Goal: Information Seeking & Learning: Check status

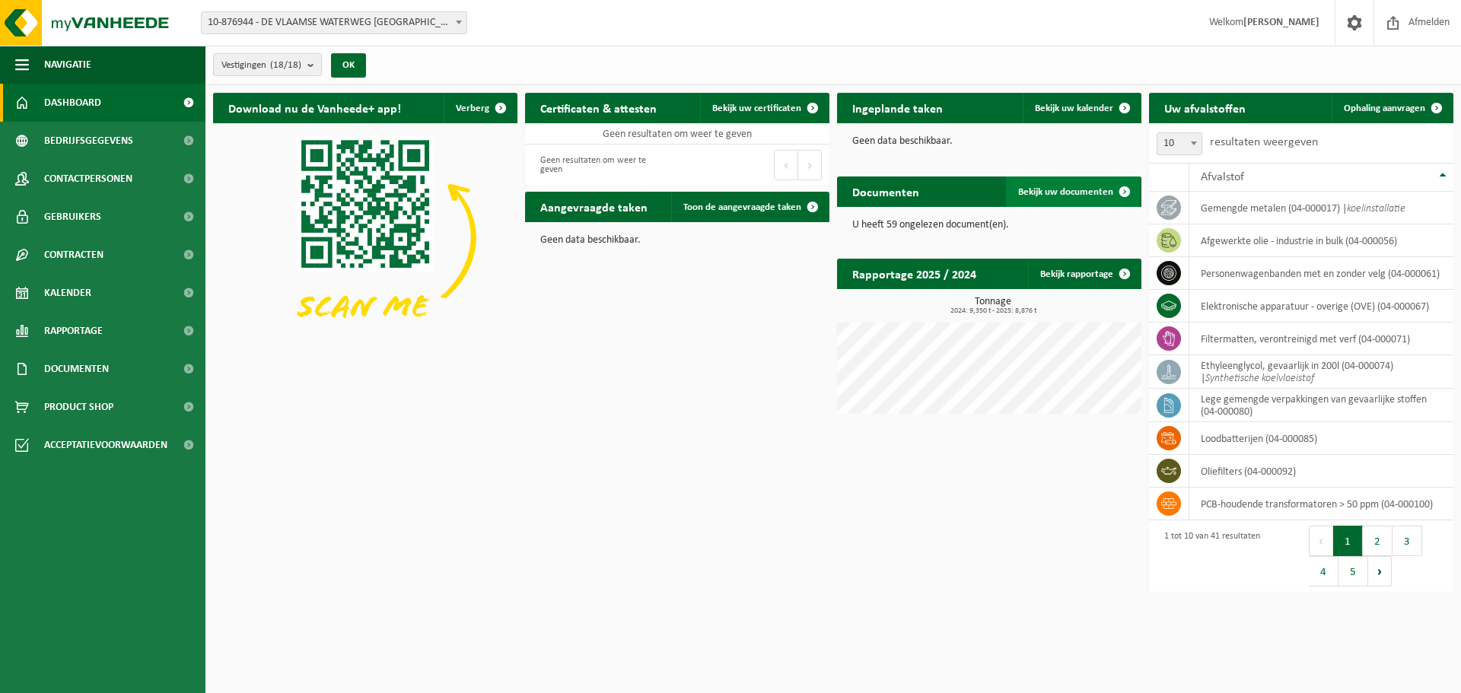
click at [1061, 189] on span "Bekijk uw documenten" at bounding box center [1065, 192] width 95 height 10
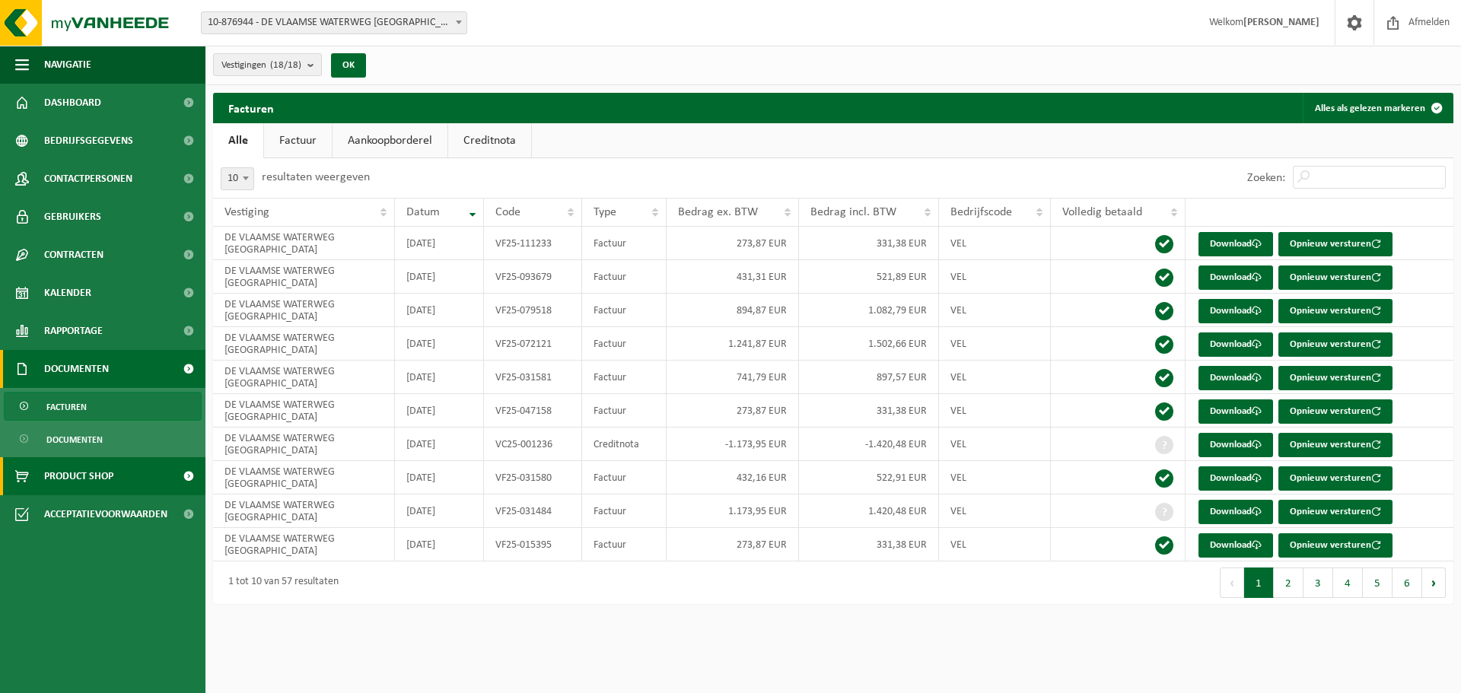
click at [70, 470] on span "Product Shop" at bounding box center [78, 476] width 69 height 38
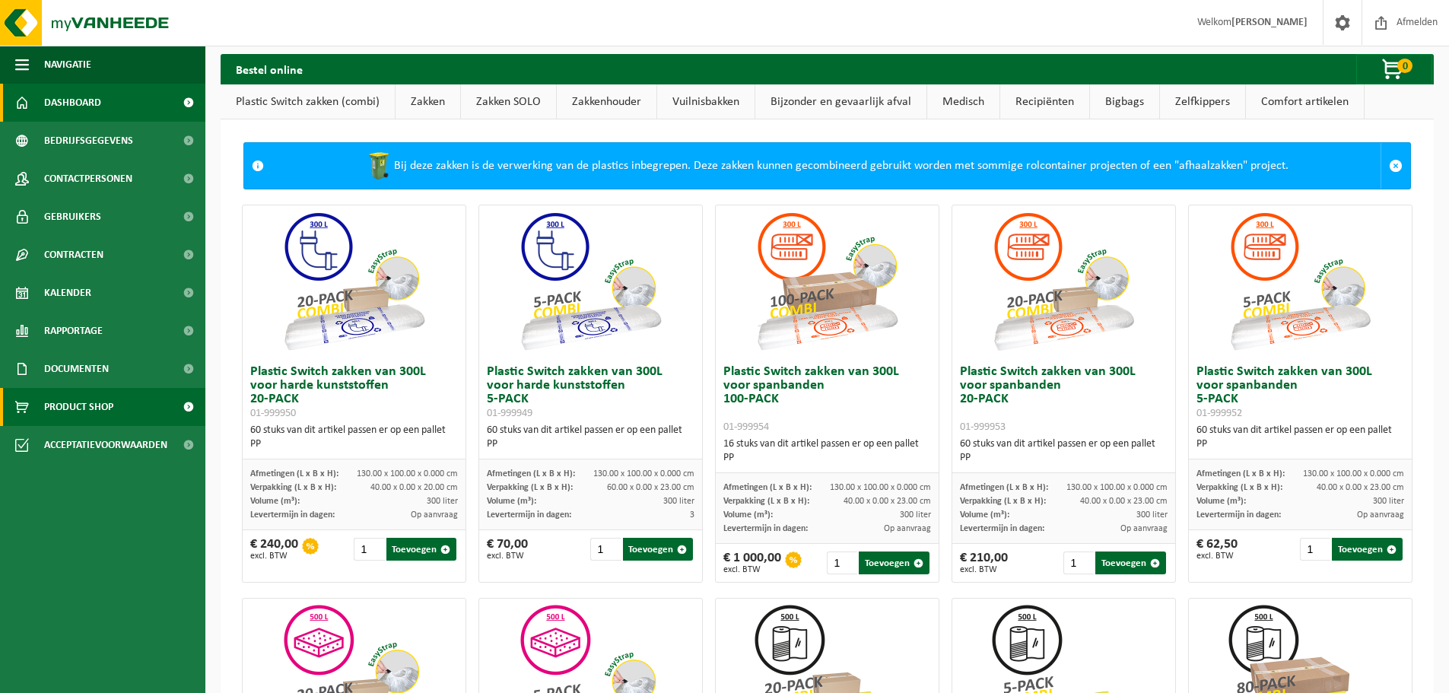
click at [80, 97] on span "Dashboard" at bounding box center [72, 103] width 57 height 38
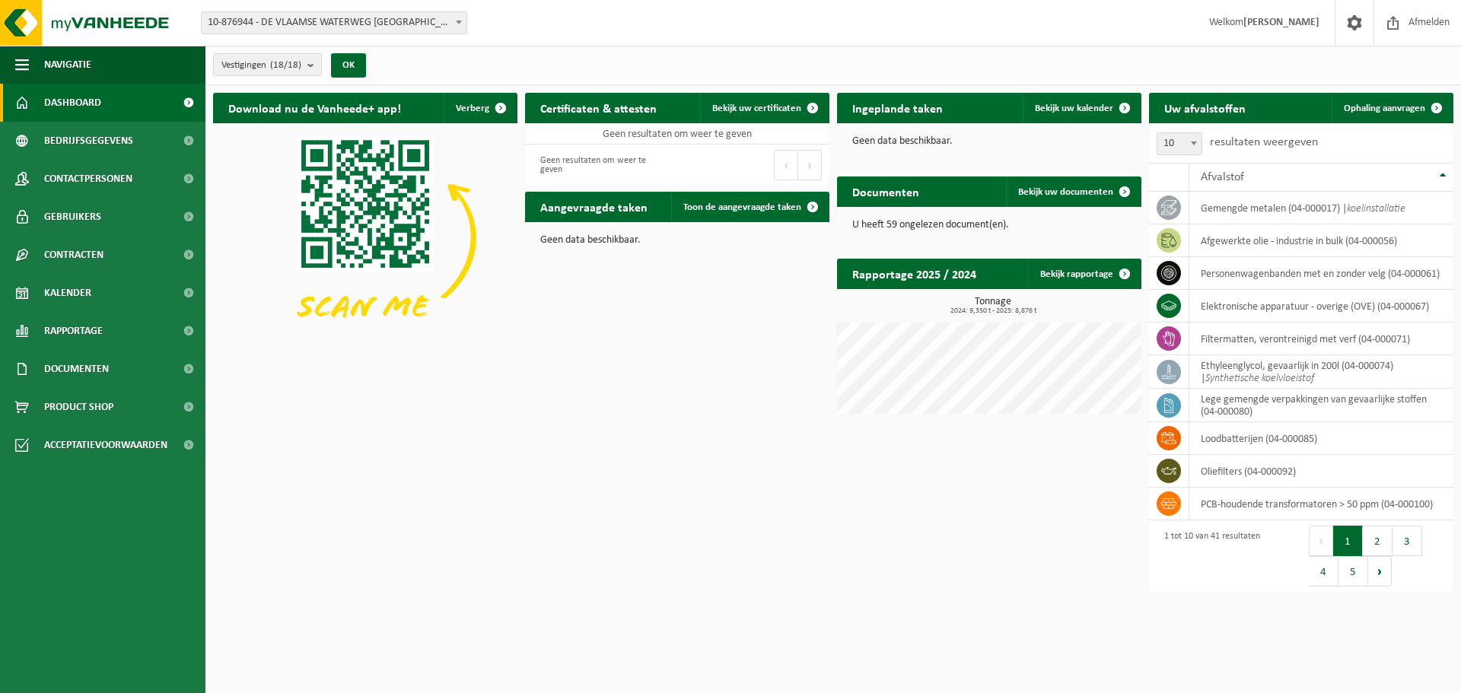
click at [373, 24] on span "10-876944 - DE VLAAMSE WATERWEG [GEOGRAPHIC_DATA] - [GEOGRAPHIC_DATA]" at bounding box center [334, 22] width 265 height 21
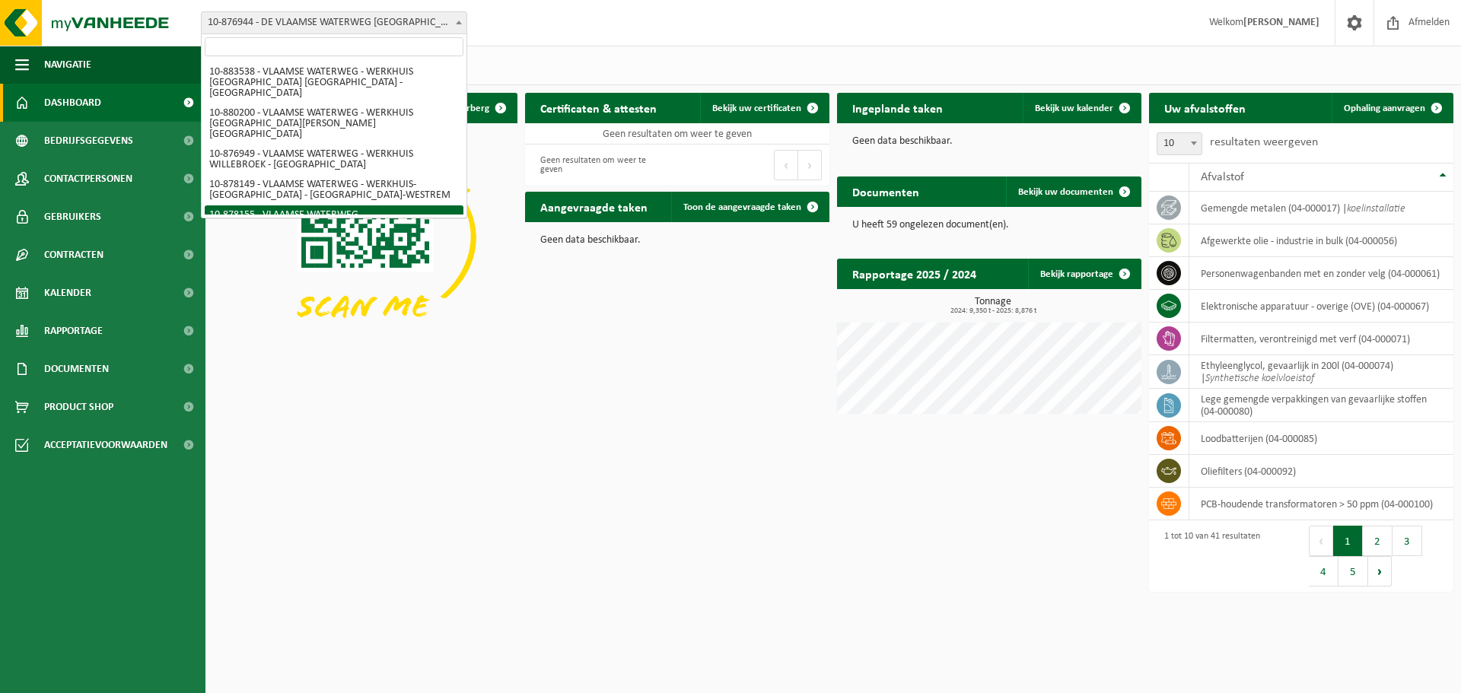
scroll to position [309, 0]
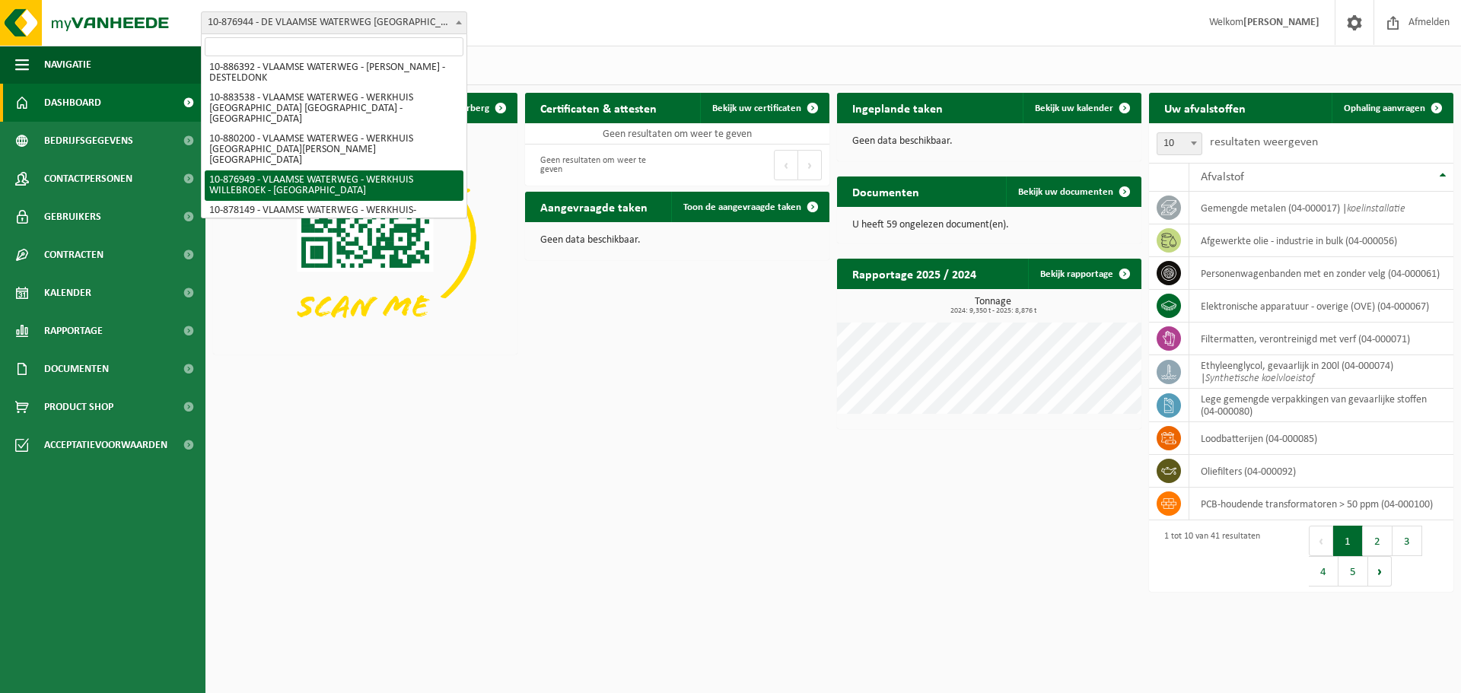
select select "107758"
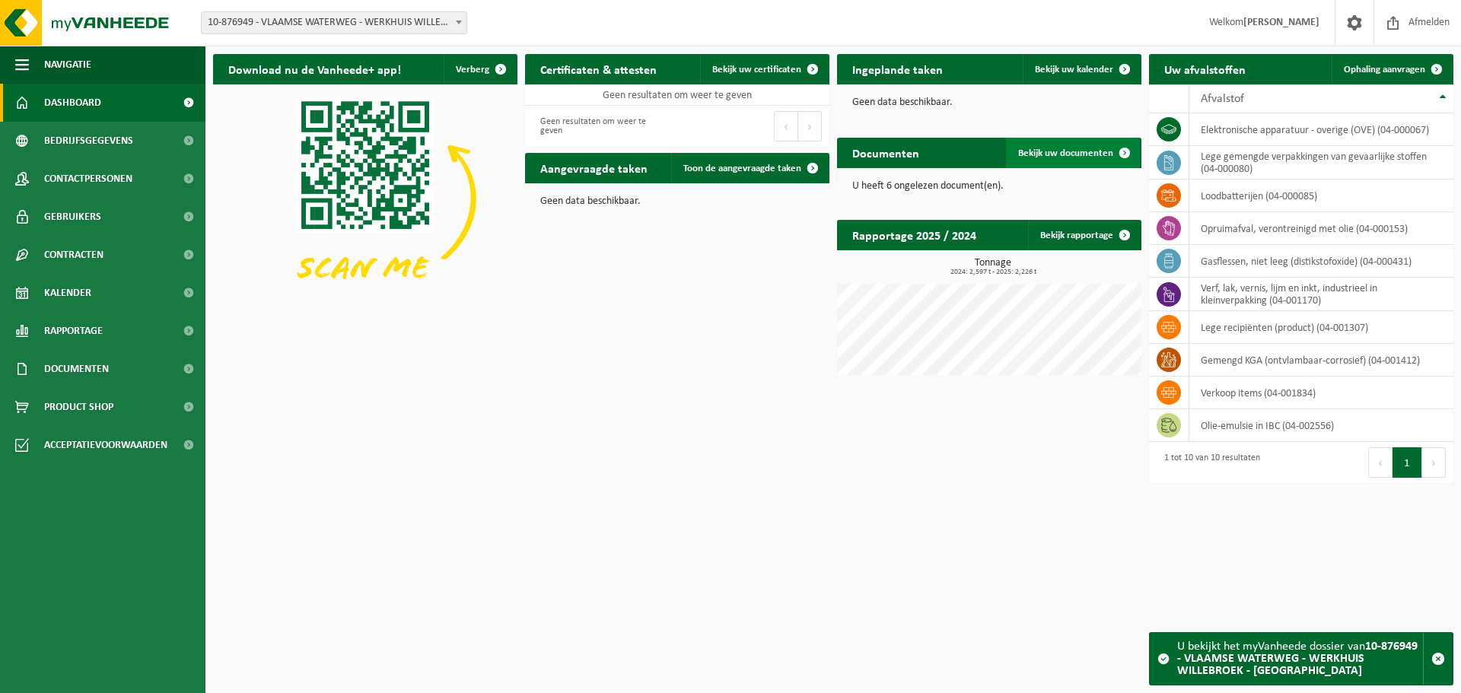
click at [1081, 151] on span "Bekijk uw documenten" at bounding box center [1065, 153] width 95 height 10
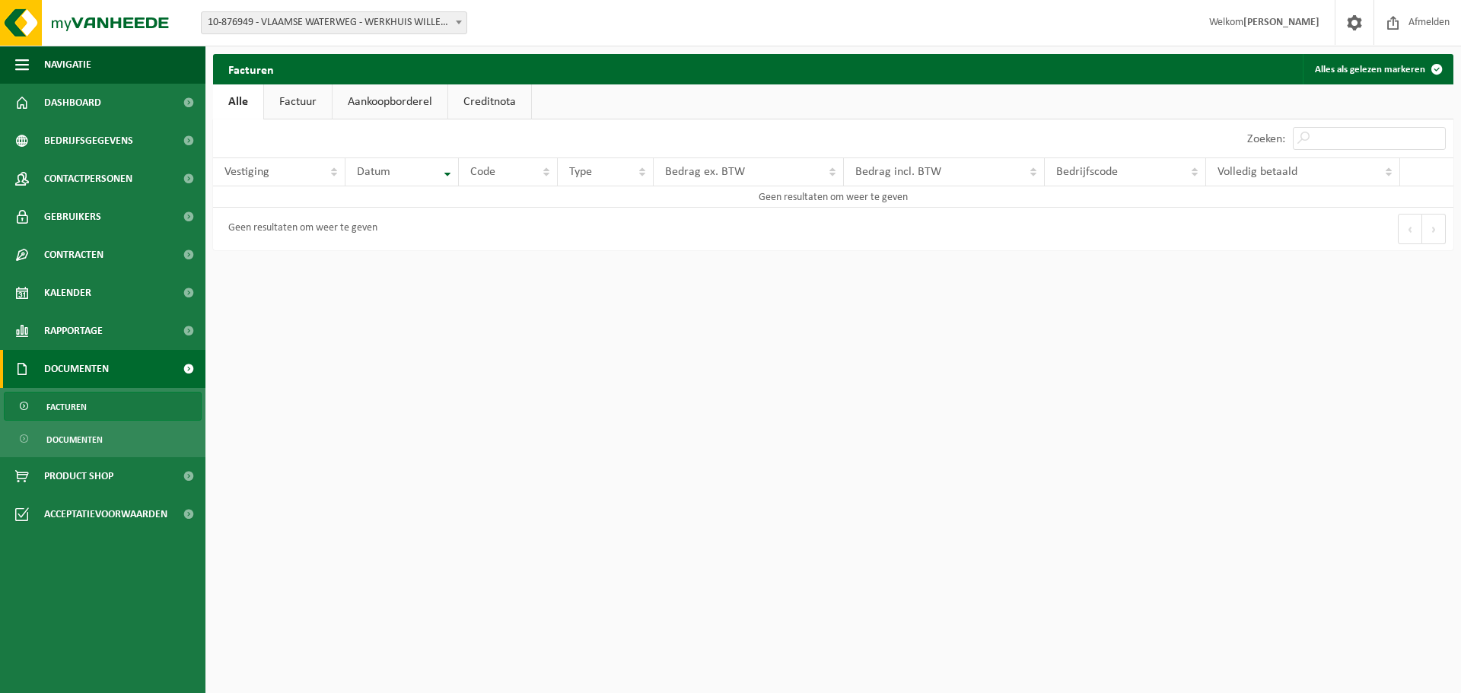
click at [307, 101] on link "Factuur" at bounding box center [298, 101] width 68 height 35
click at [374, 98] on link "Aankoopborderel" at bounding box center [391, 101] width 115 height 35
click at [469, 103] on link "Creditnota" at bounding box center [496, 101] width 83 height 35
click at [234, 100] on link "Alle" at bounding box center [237, 101] width 49 height 35
click at [1367, 65] on button "Alles als gelezen markeren" at bounding box center [1376, 69] width 149 height 30
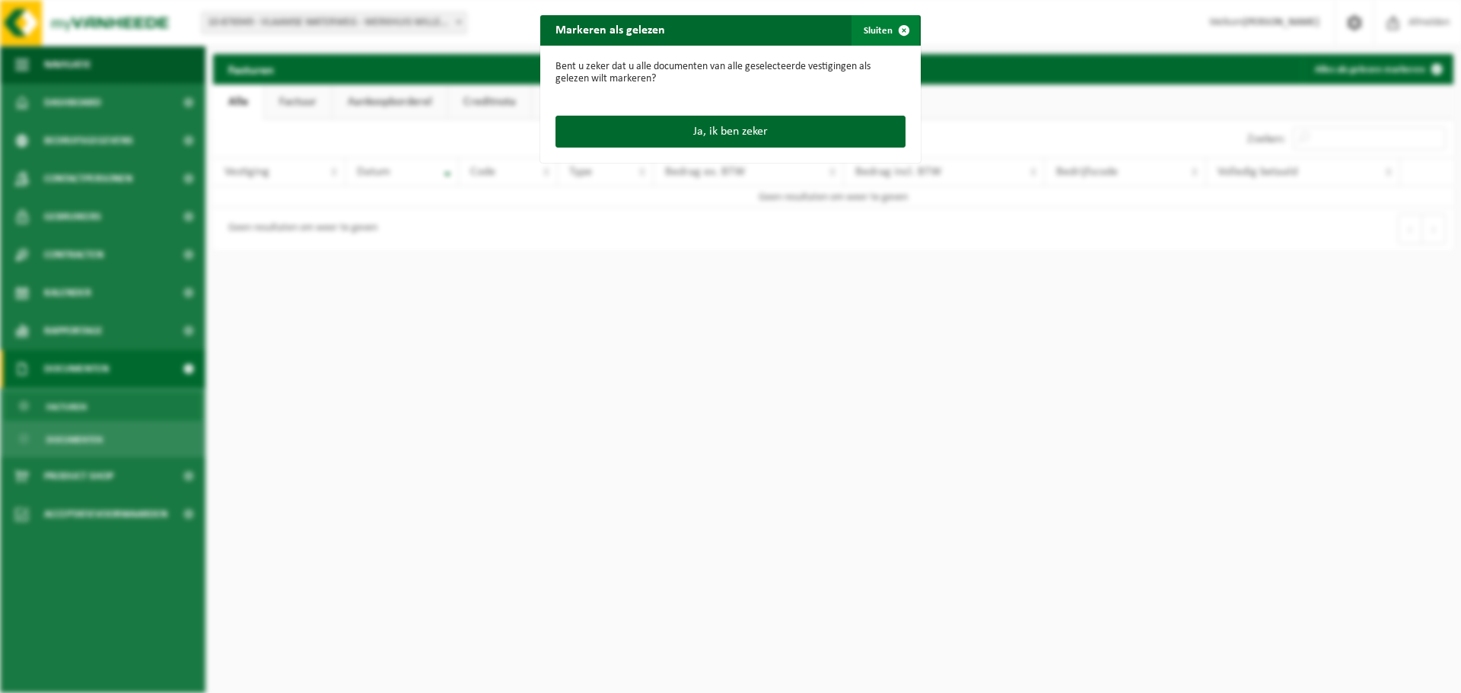
click at [898, 30] on span "button" at bounding box center [903, 30] width 30 height 30
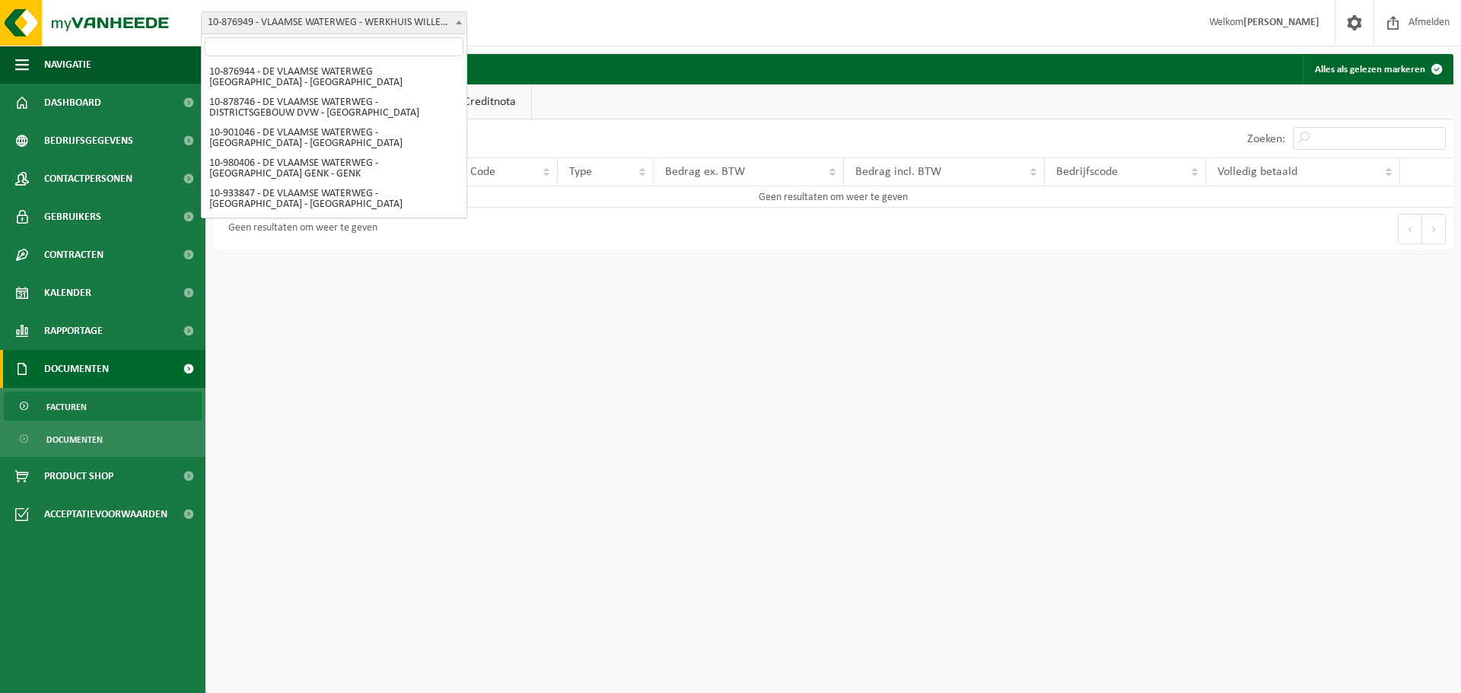
click at [314, 18] on span "10-876949 - VLAAMSE WATERWEG - WERKHUIS WILLEBROEK - [GEOGRAPHIC_DATA]" at bounding box center [334, 22] width 265 height 21
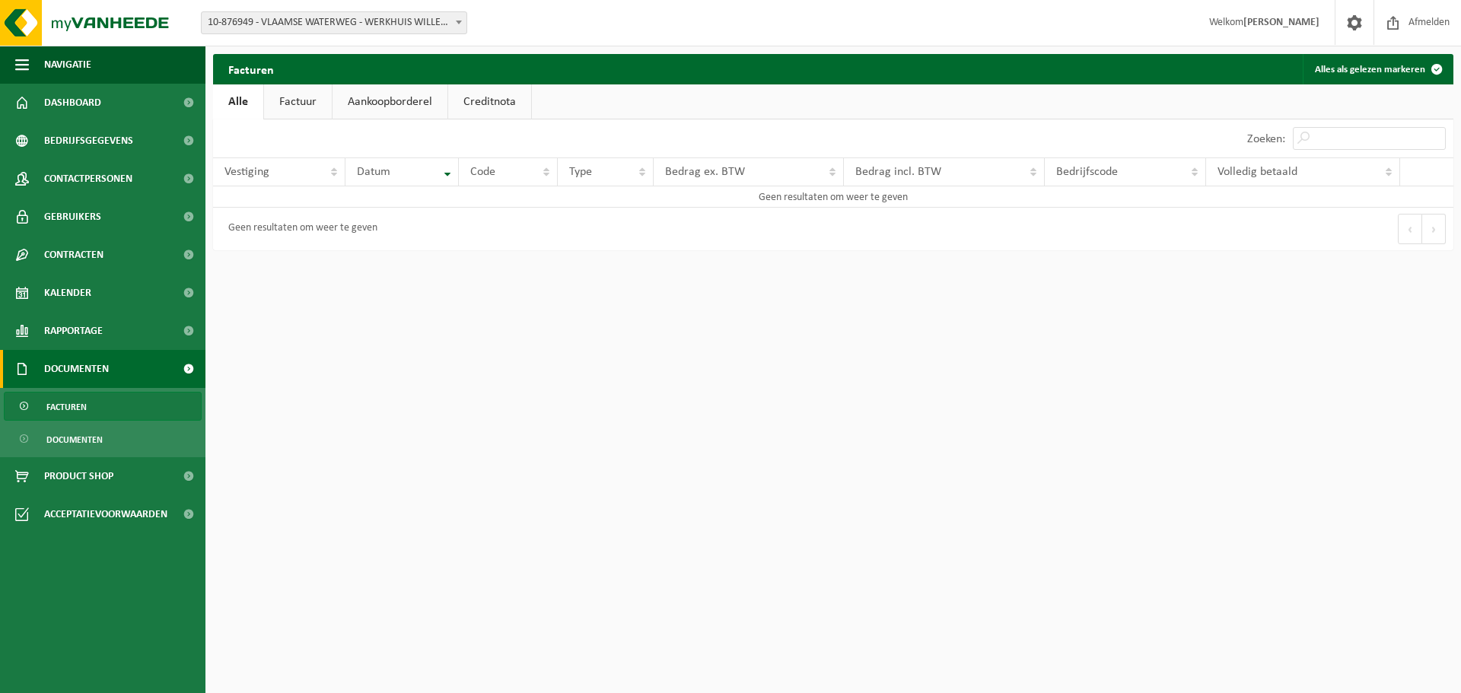
click at [292, 96] on link "Factuur" at bounding box center [298, 101] width 68 height 35
drag, startPoint x: 398, startPoint y: 105, endPoint x: 365, endPoint y: 123, distance: 37.5
click at [398, 106] on link "Aankoopborderel" at bounding box center [391, 101] width 115 height 35
click at [97, 363] on span "Documenten" at bounding box center [76, 369] width 65 height 38
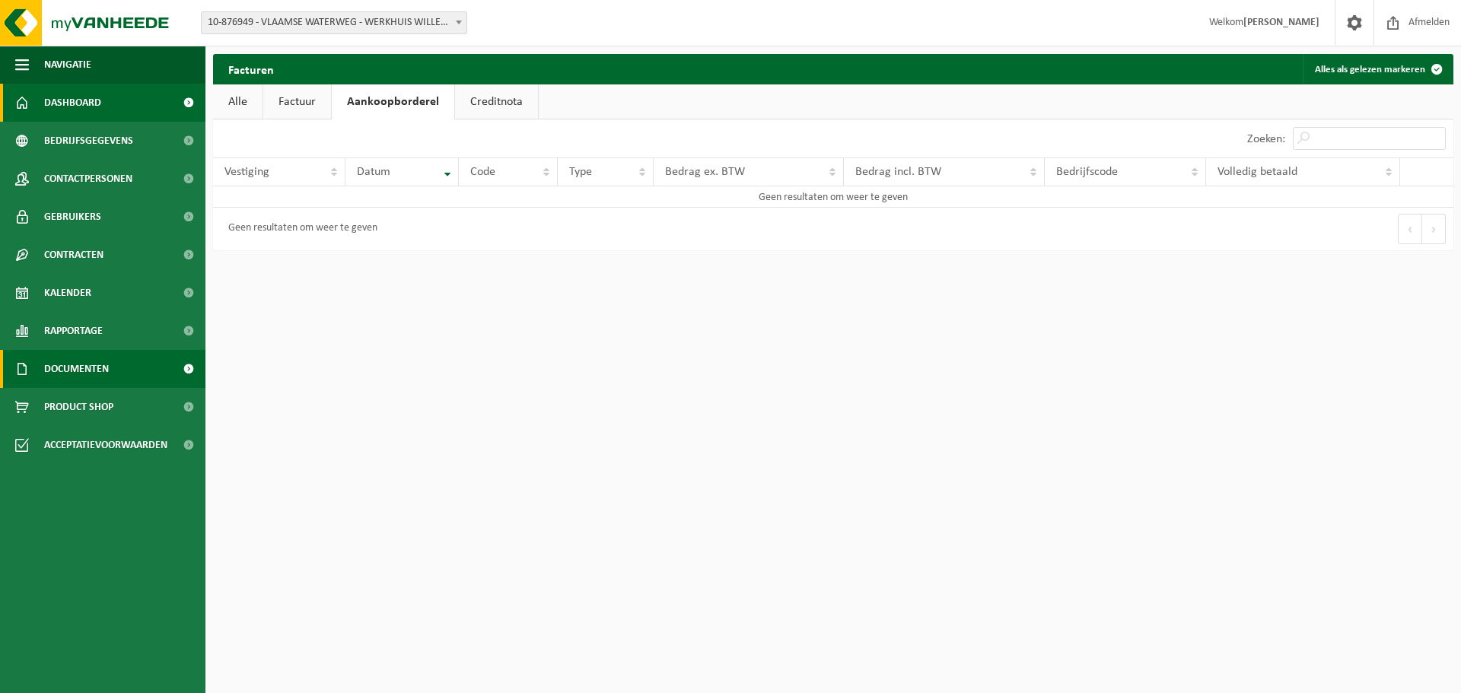
click at [95, 103] on span "Dashboard" at bounding box center [72, 103] width 57 height 38
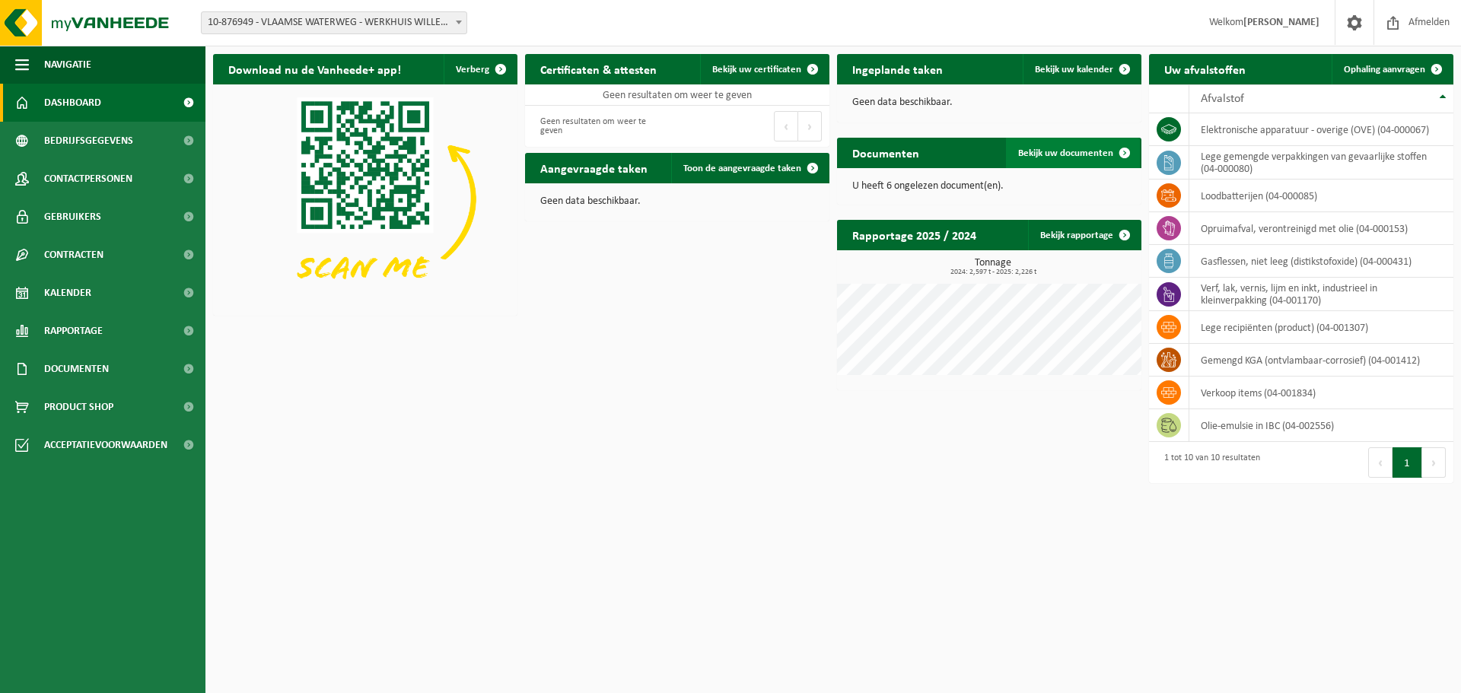
click at [1130, 148] on span at bounding box center [1124, 153] width 30 height 30
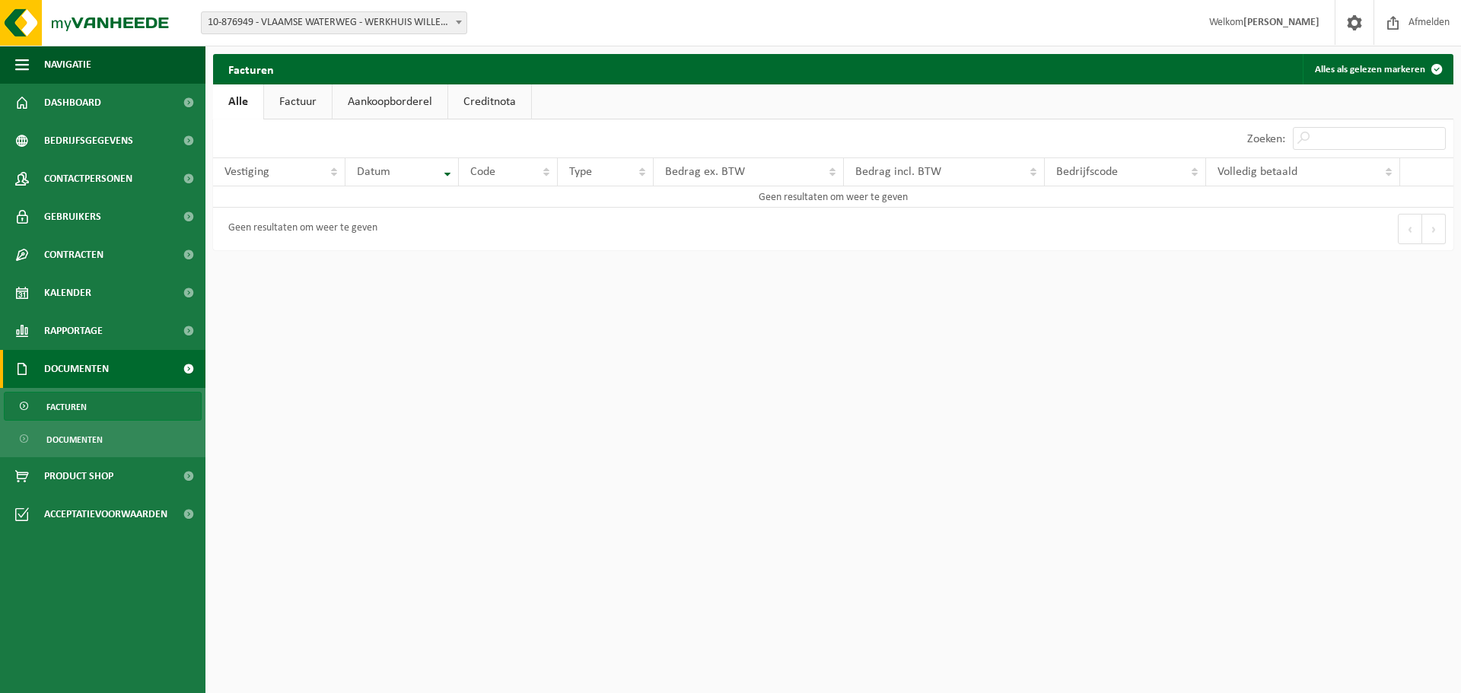
click at [307, 105] on link "Factuur" at bounding box center [298, 101] width 68 height 35
drag, startPoint x: 375, startPoint y: 100, endPoint x: 442, endPoint y: 99, distance: 66.9
click at [376, 100] on link "Aankoopborderel" at bounding box center [391, 101] width 115 height 35
click at [497, 98] on link "Creditnota" at bounding box center [496, 101] width 83 height 35
click at [264, 107] on link "Factuur" at bounding box center [297, 101] width 68 height 35
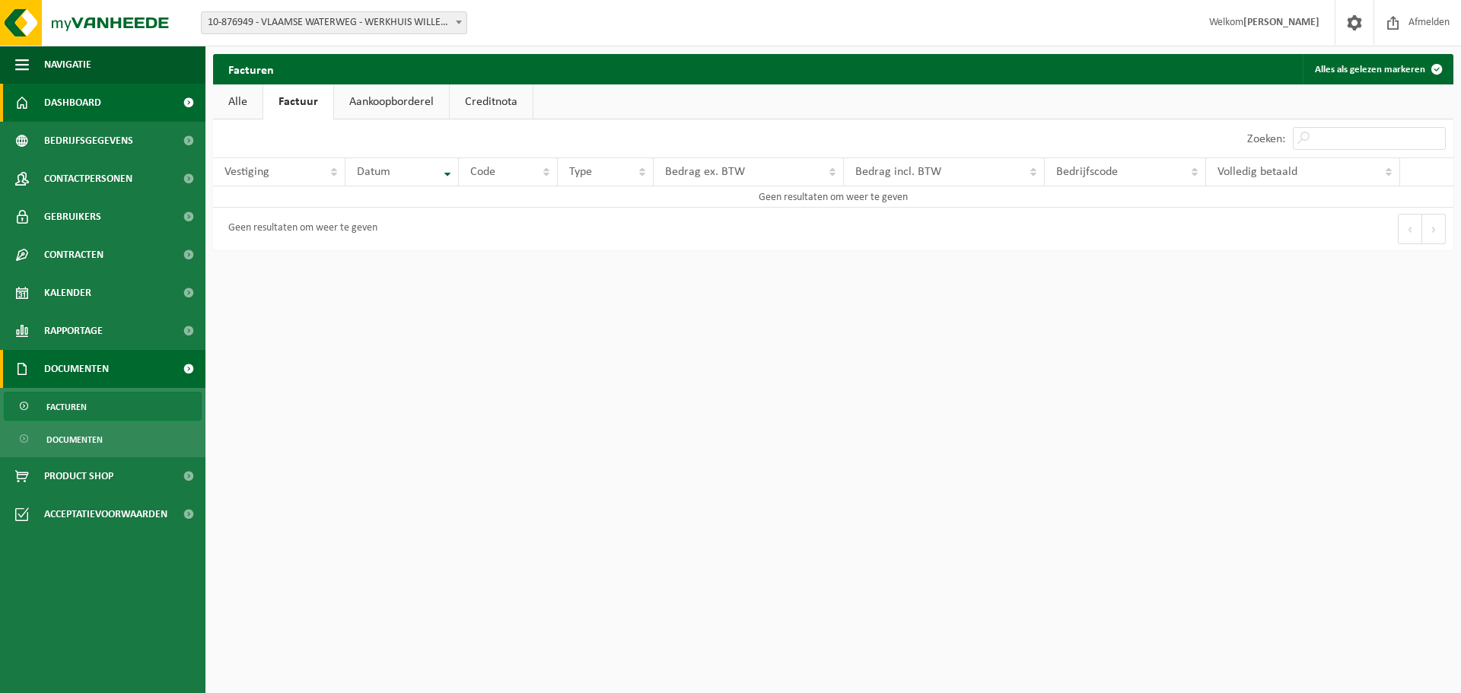
click at [46, 103] on span "Dashboard" at bounding box center [72, 103] width 57 height 38
